Goal: Information Seeking & Learning: Learn about a topic

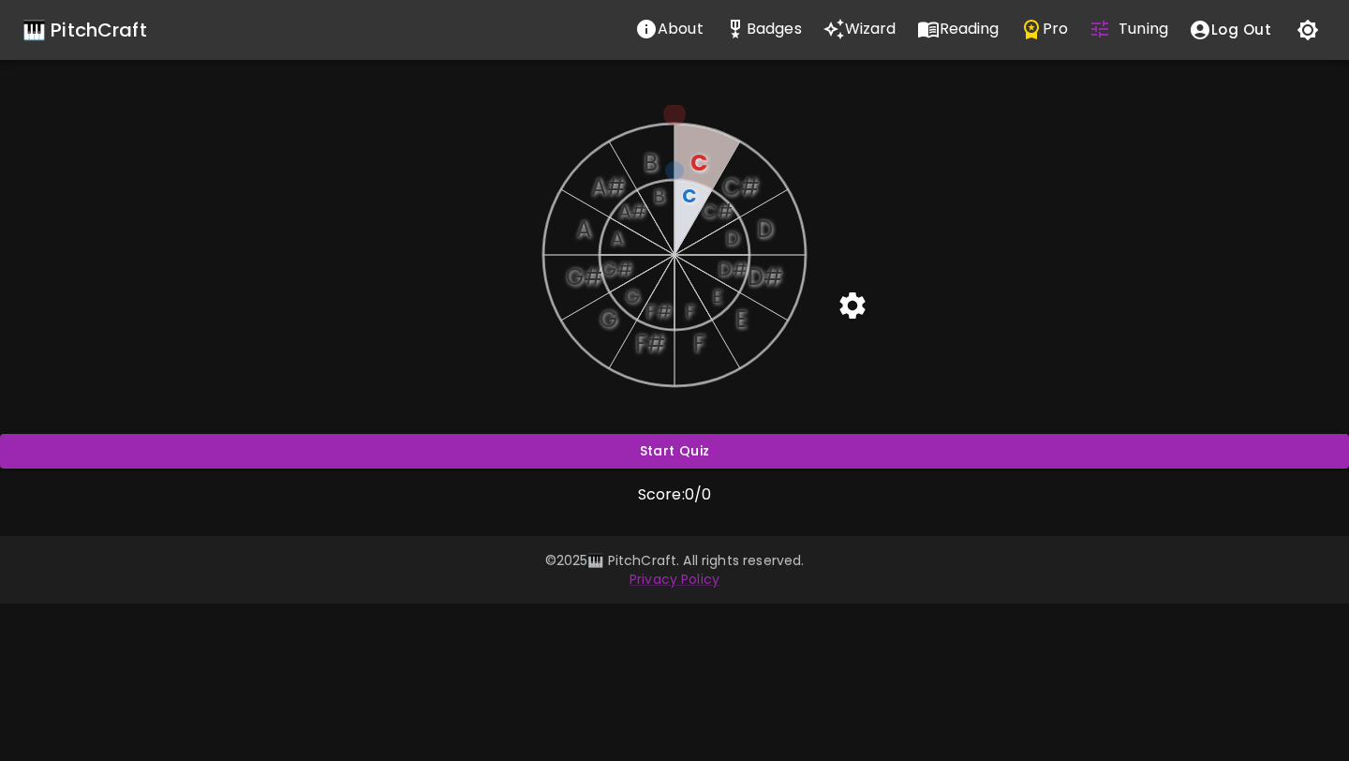
click at [1306, 26] on icon "button" at bounding box center [1309, 31] width 22 height 22
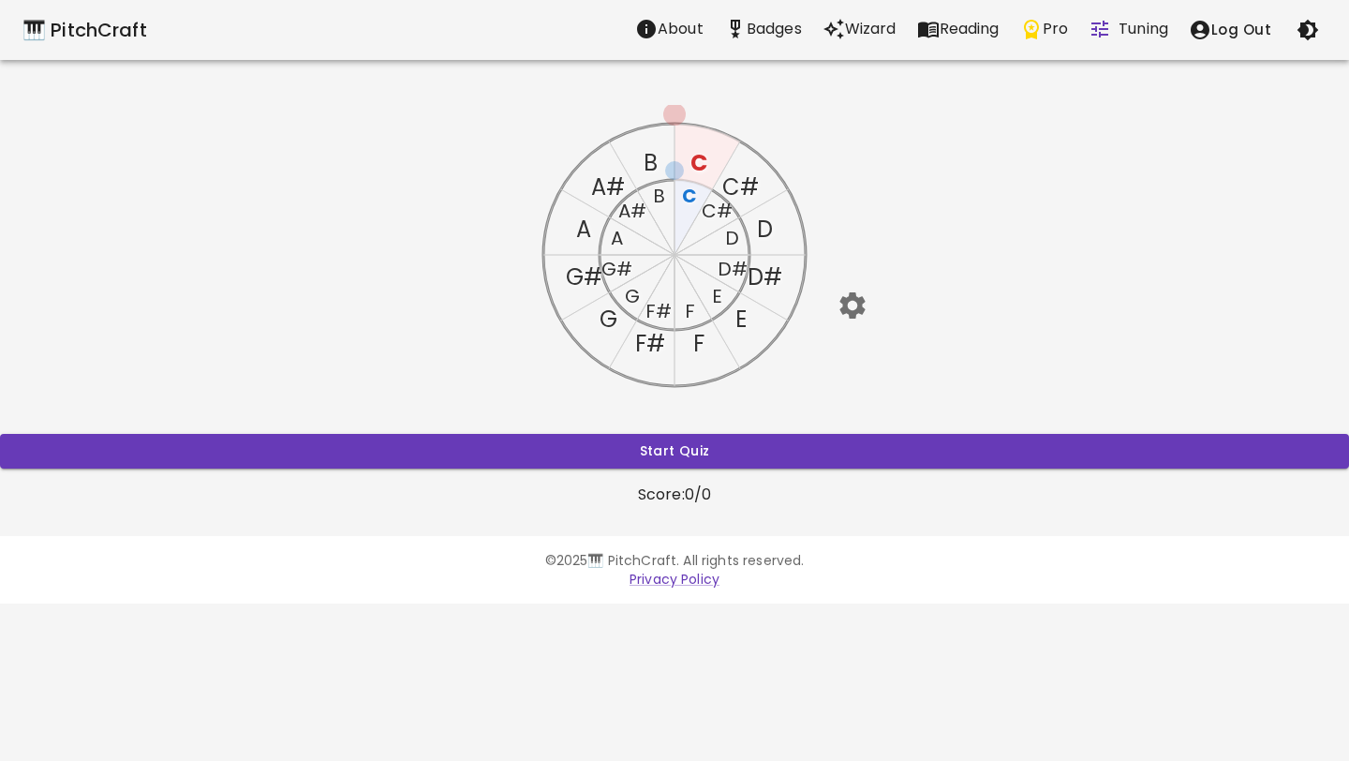
click at [857, 300] on icon "button" at bounding box center [851, 305] width 25 height 26
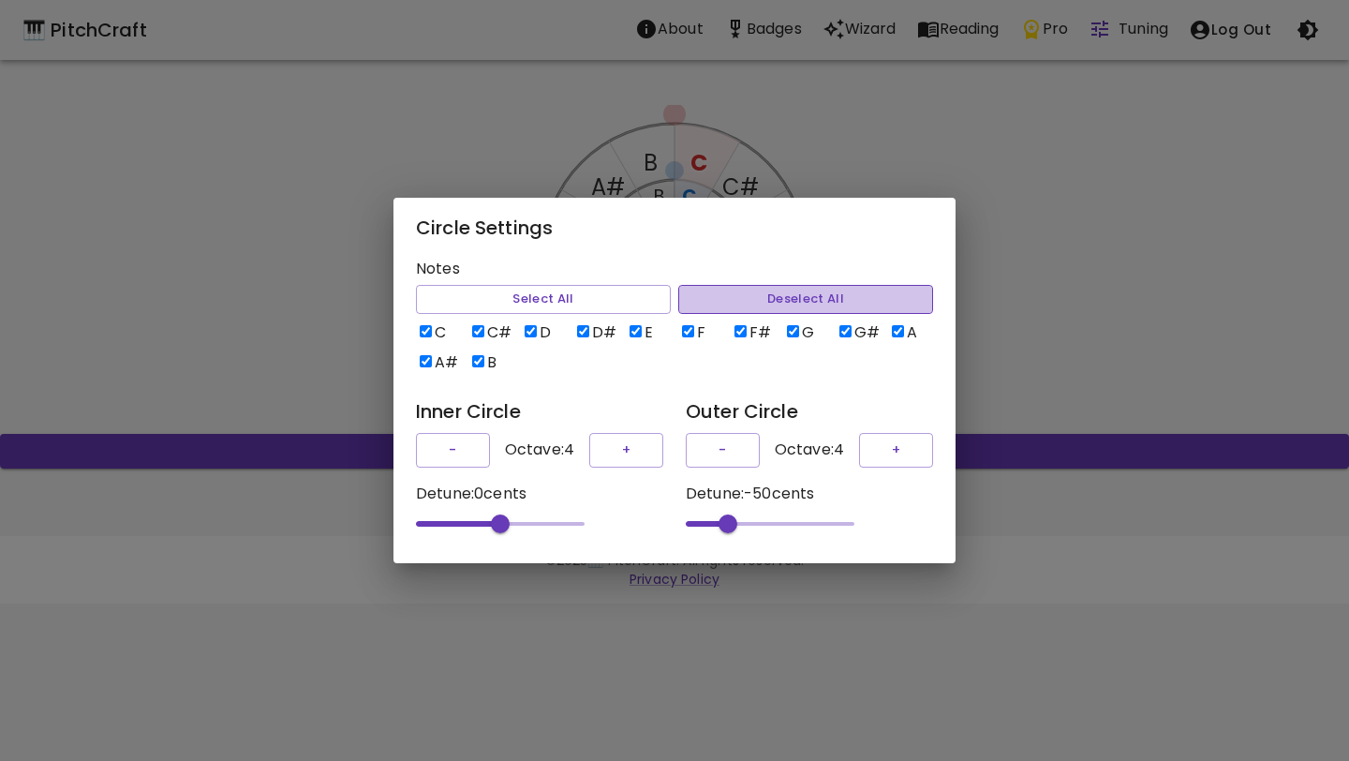
click at [744, 289] on button "Deselect All" at bounding box center [805, 299] width 255 height 29
checkbox input "false"
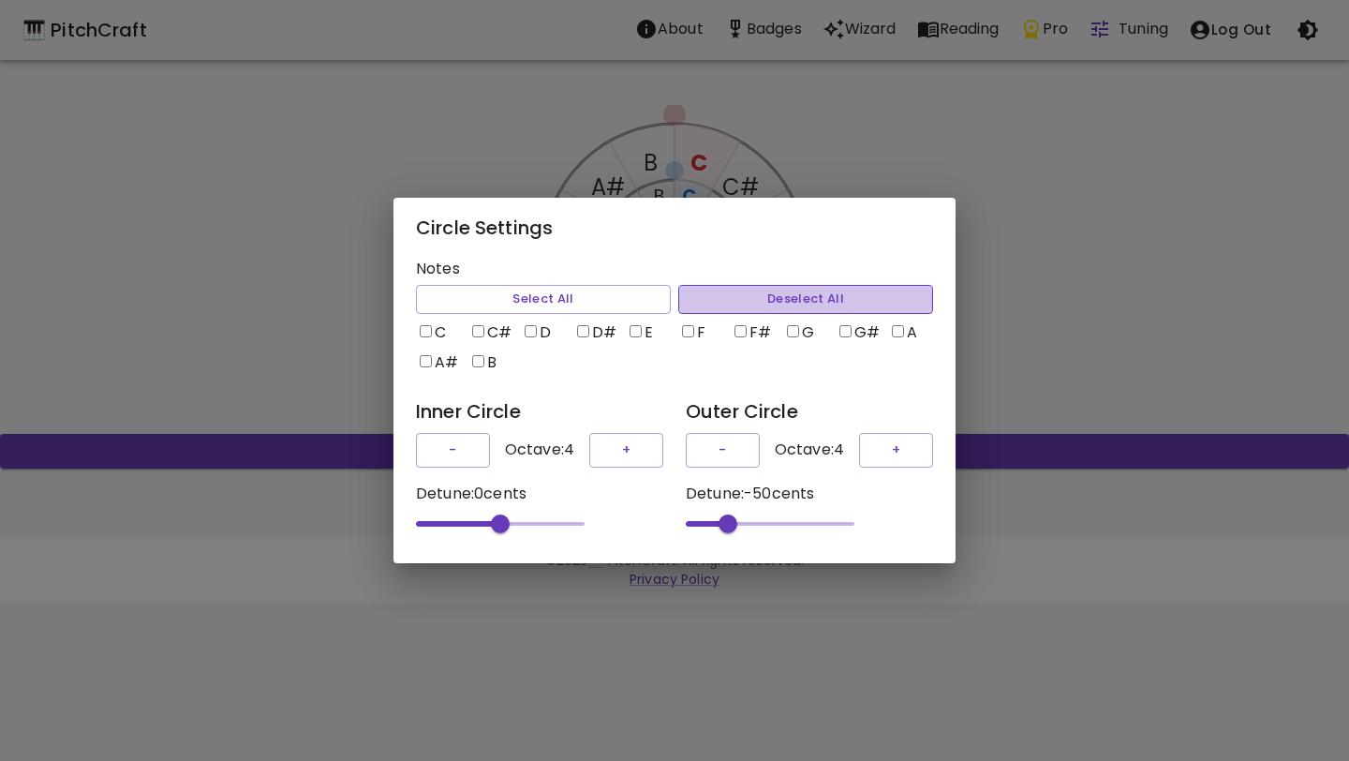
checkbox input "false"
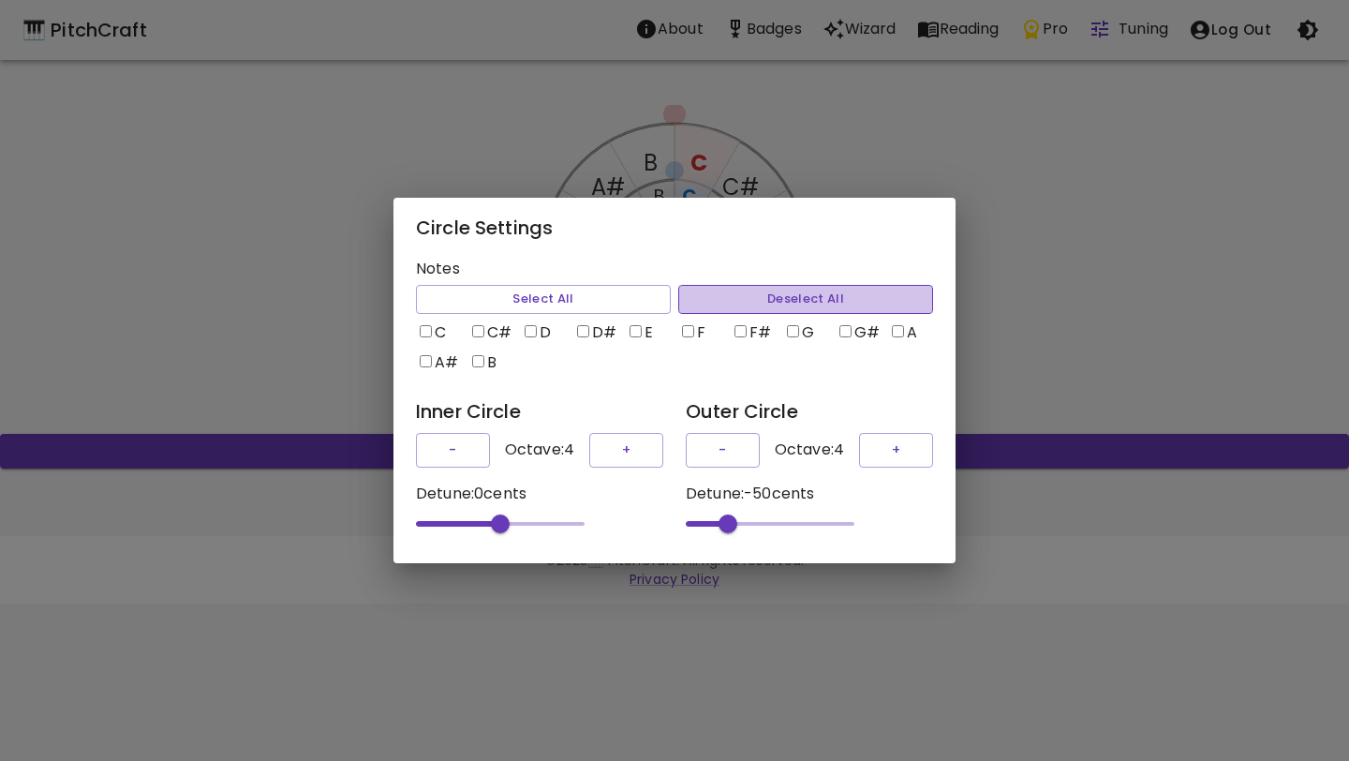
checkbox input "false"
click at [424, 327] on input "C" at bounding box center [426, 331] width 12 height 12
checkbox input "true"
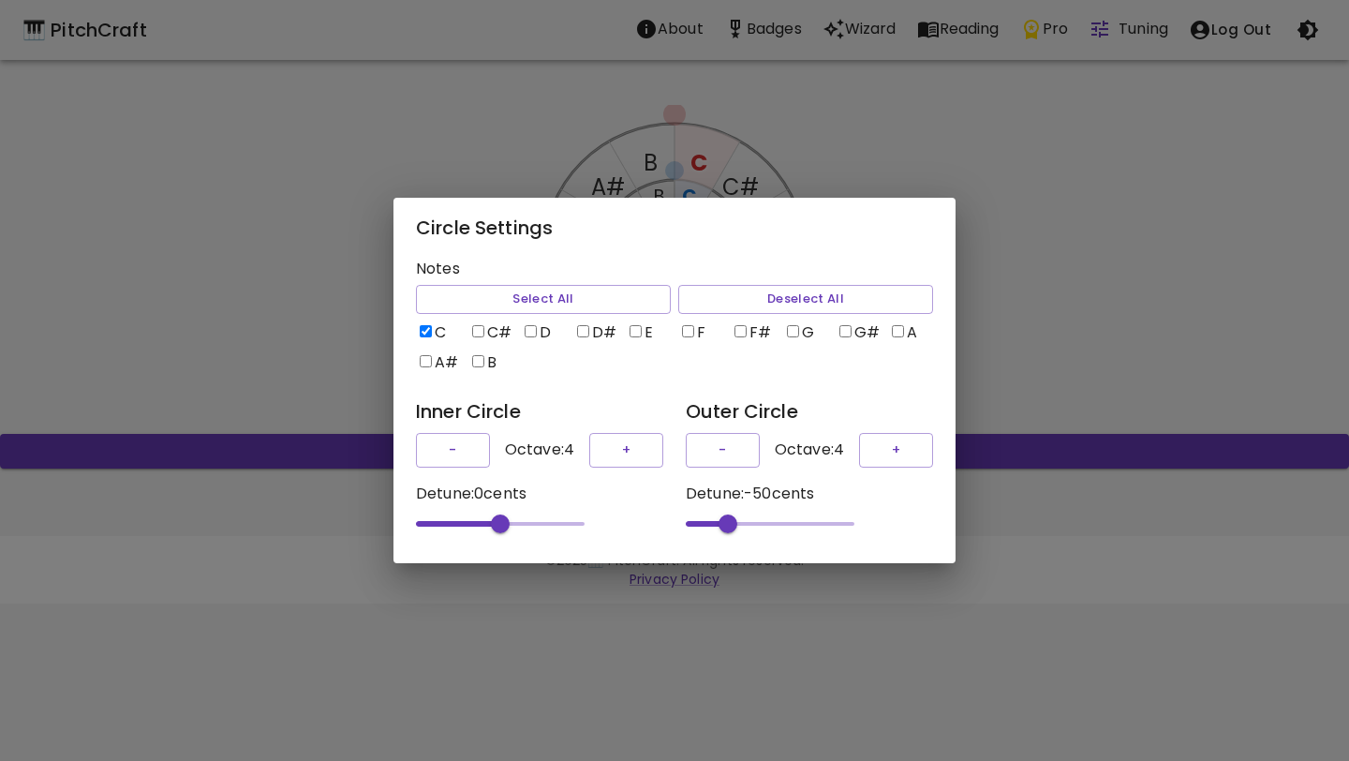
click at [532, 325] on input "D" at bounding box center [531, 331] width 12 height 12
checkbox input "true"
click at [1075, 293] on div "Circle Settings Notes Select All Deselect All C C# D D# E F F# G G# A A# B Inne…" at bounding box center [674, 380] width 1349 height 761
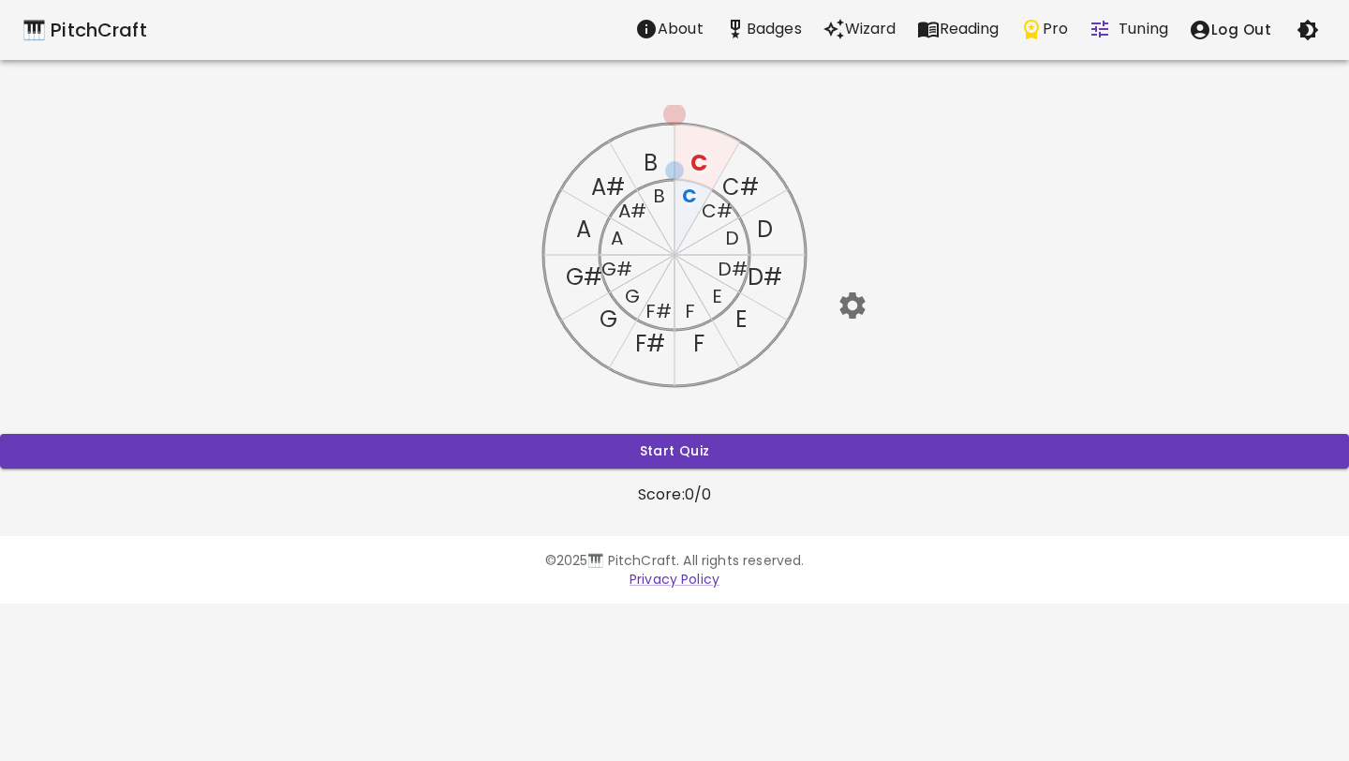
click at [694, 193] on text "C" at bounding box center [689, 196] width 15 height 26
click at [699, 154] on text "C" at bounding box center [699, 162] width 17 height 31
click at [691, 193] on text "C" at bounding box center [689, 196] width 15 height 26
click at [733, 236] on text "D" at bounding box center [732, 238] width 14 height 26
click at [766, 226] on text "D" at bounding box center [765, 229] width 16 height 31
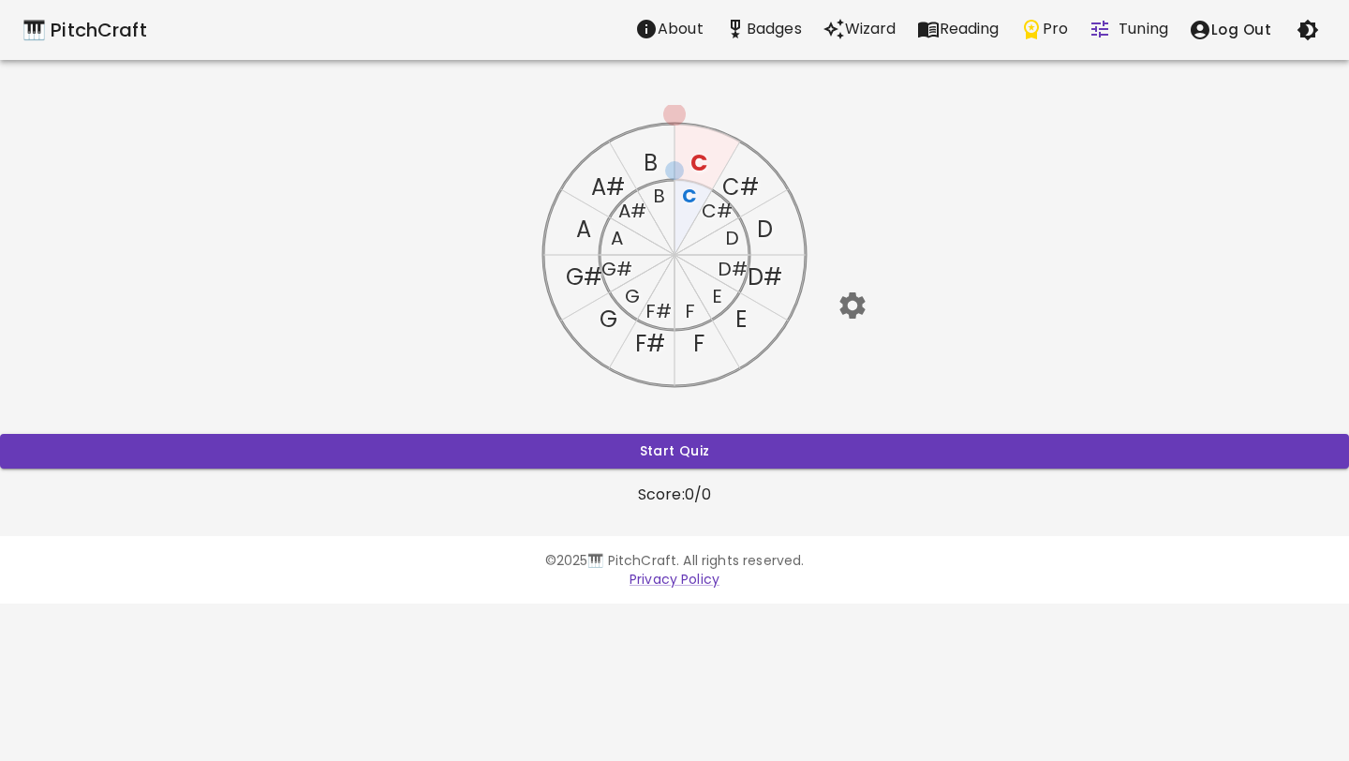
click at [726, 217] on text "C#" at bounding box center [717, 211] width 31 height 26
click at [718, 208] on text "C#" at bounding box center [717, 211] width 31 height 26
click at [774, 230] on icon "C C# D D# E F F# G G# A A# B C C# D D# E F F# G G# A A# B" at bounding box center [675, 255] width 300 height 300
click at [772, 230] on text "D" at bounding box center [765, 229] width 16 height 31
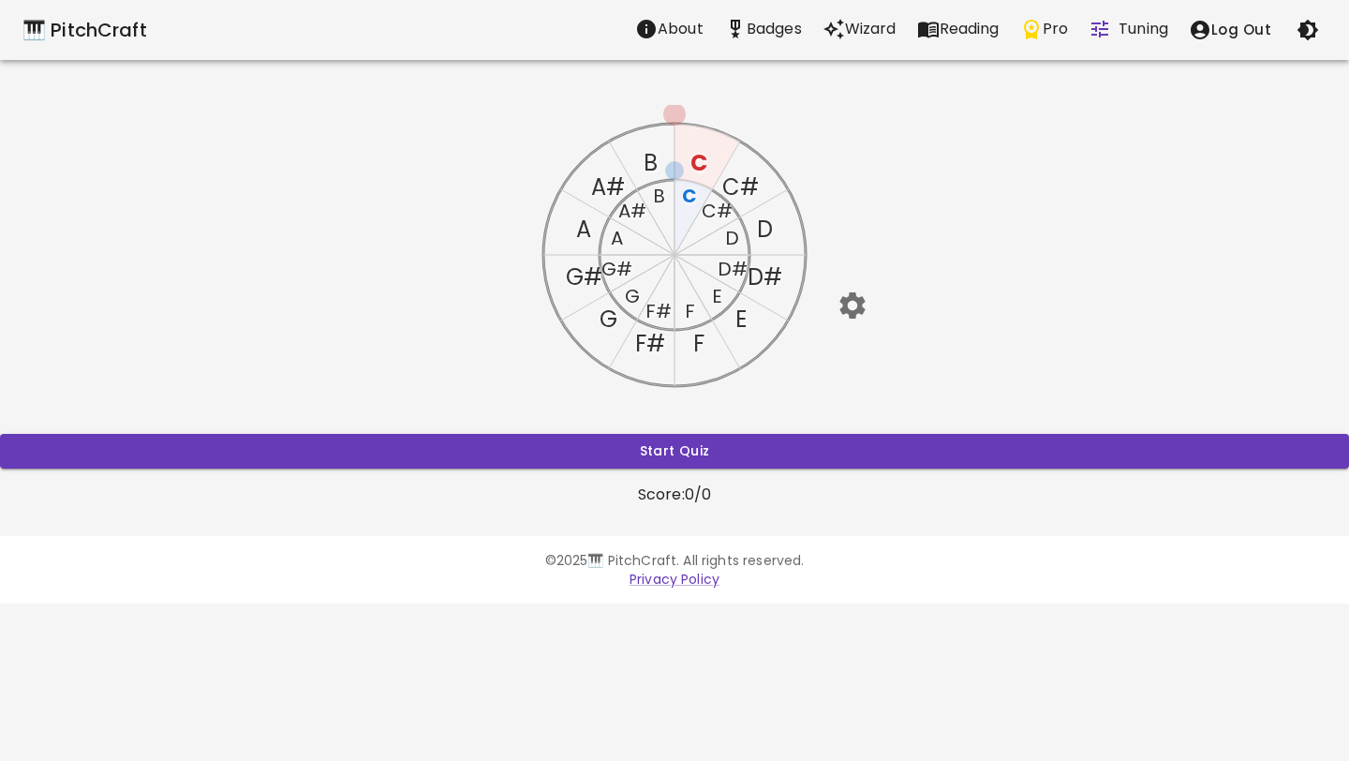
click at [733, 240] on text "D" at bounding box center [732, 238] width 14 height 26
click at [678, 456] on button "Start Quiz" at bounding box center [674, 451] width 1349 height 35
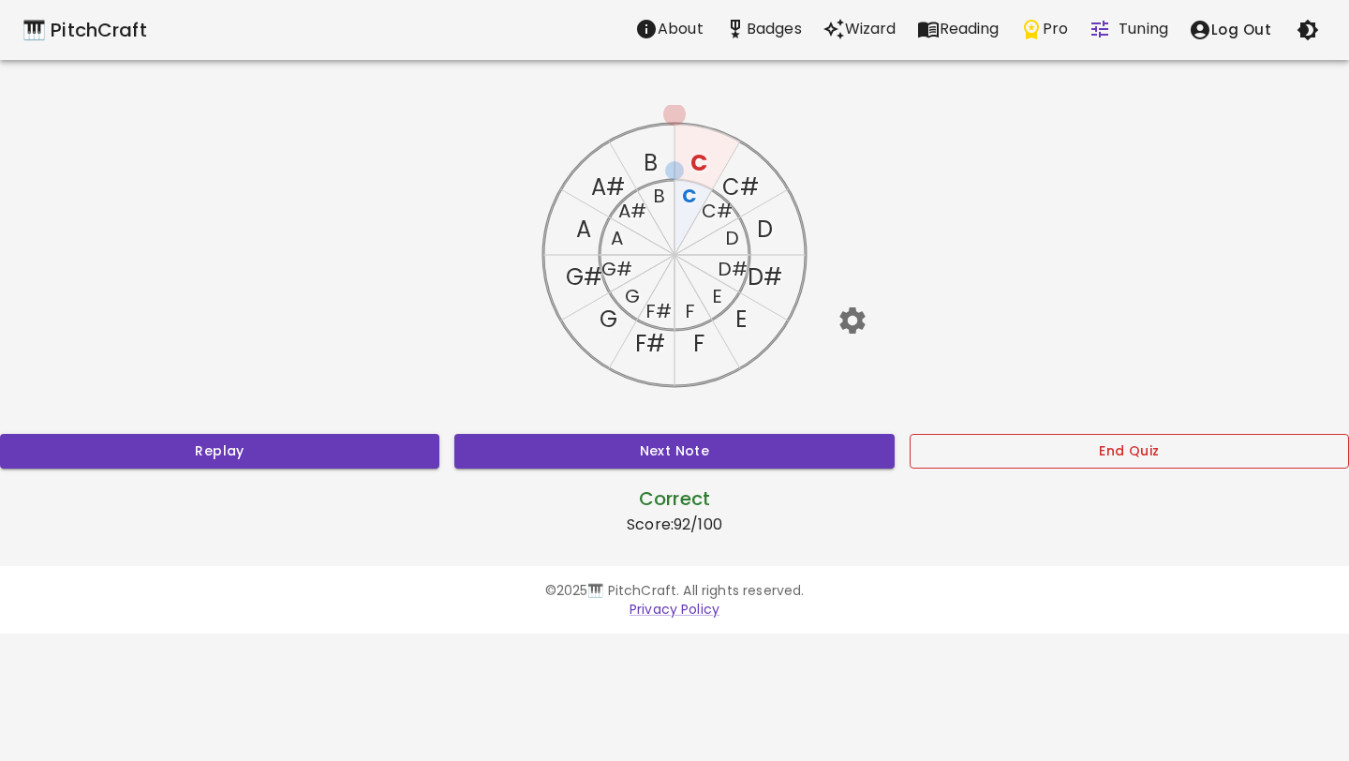
click at [929, 438] on button "End Quiz" at bounding box center [1129, 451] width 439 height 35
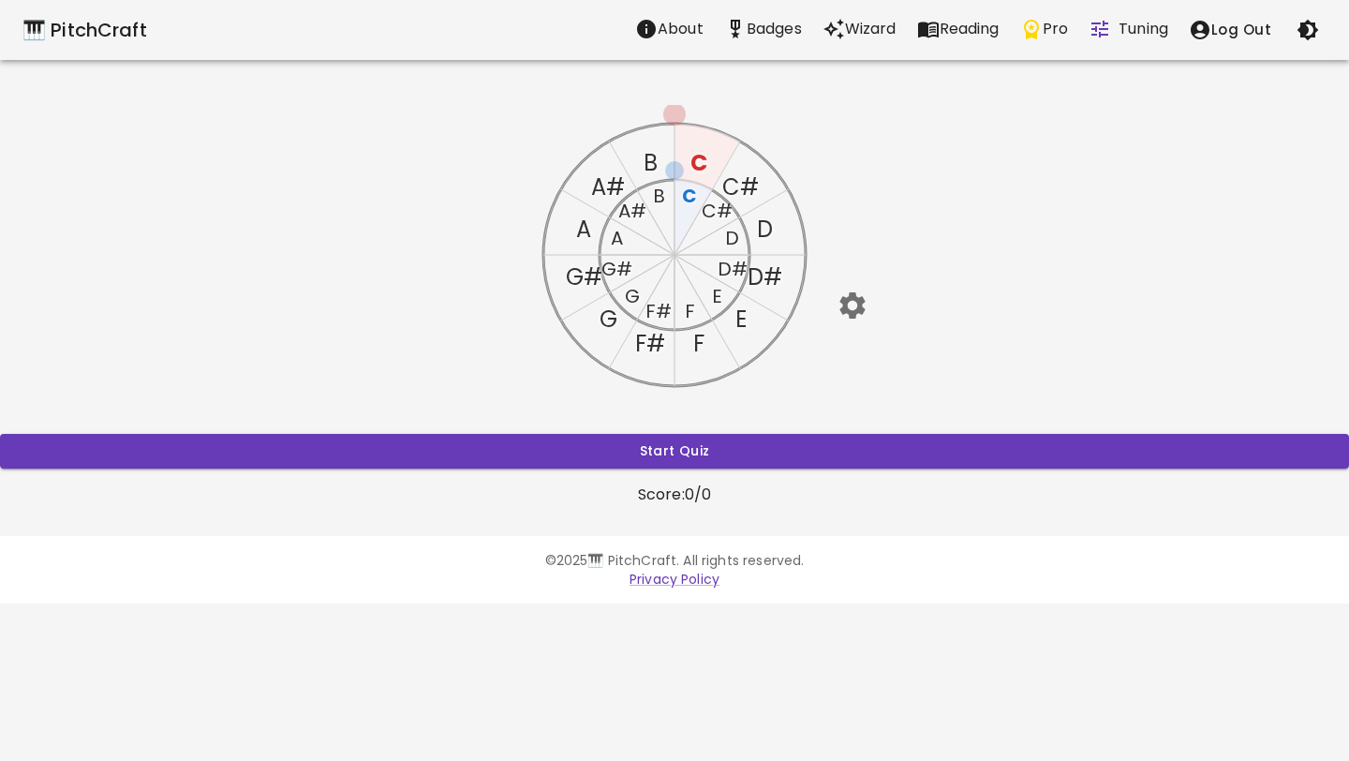
click at [849, 294] on icon "button" at bounding box center [853, 305] width 33 height 33
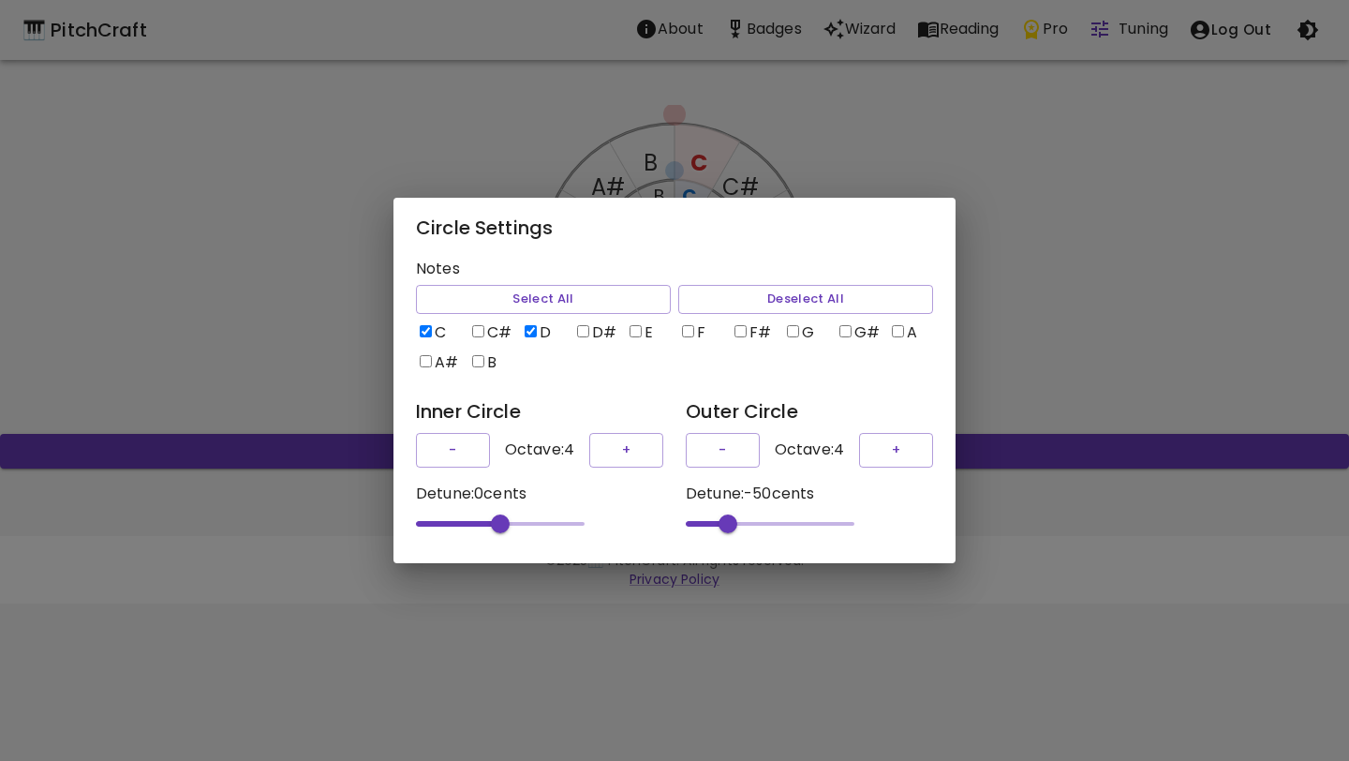
click at [1072, 284] on div "Circle Settings Notes Select All Deselect All C C# D D# E F F# G G# A A# B Inne…" at bounding box center [674, 380] width 1349 height 761
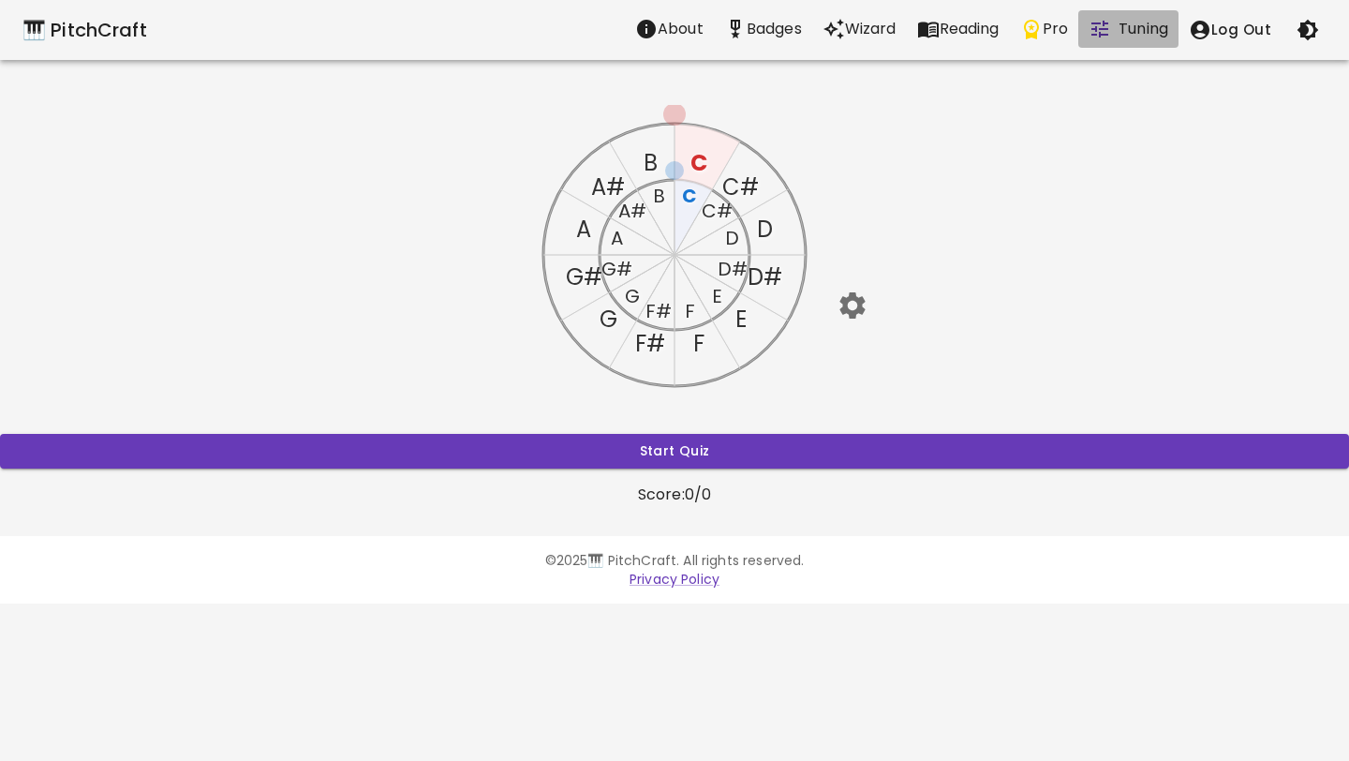
click at [1119, 30] on button "Tuning" at bounding box center [1128, 28] width 100 height 37
click at [857, 310] on icon "button" at bounding box center [851, 305] width 25 height 26
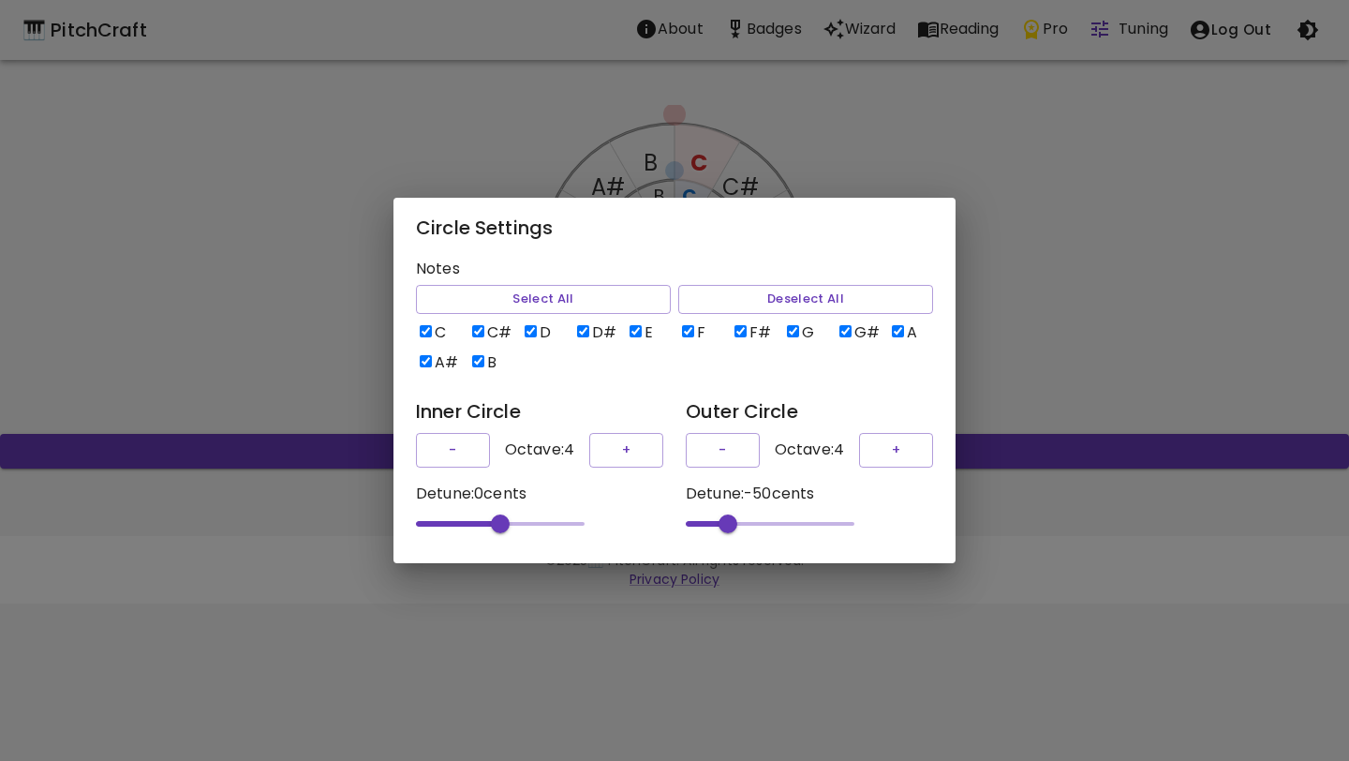
click at [1023, 214] on div "Circle Settings Notes Select All Deselect All C C# D D# E F F# G G# A A# B Inne…" at bounding box center [674, 380] width 1349 height 761
